Goal: Navigation & Orientation: Find specific page/section

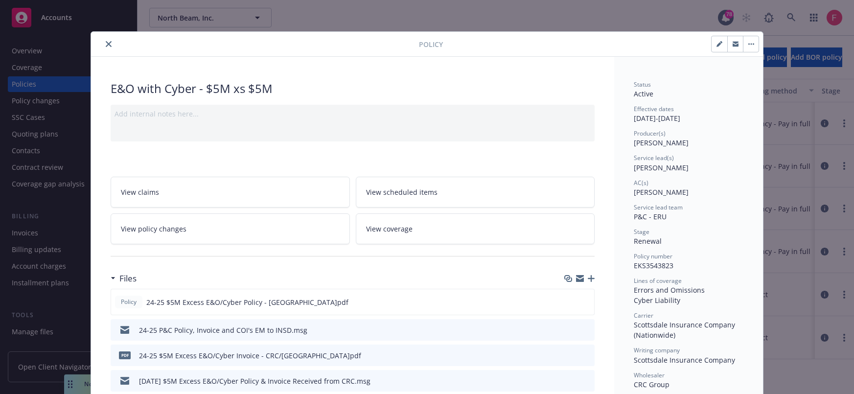
drag, startPoint x: 107, startPoint y: 42, endPoint x: 116, endPoint y: 41, distance: 8.9
click at [107, 42] on icon "close" at bounding box center [109, 44] width 6 height 6
